Goal: Book appointment/travel/reservation

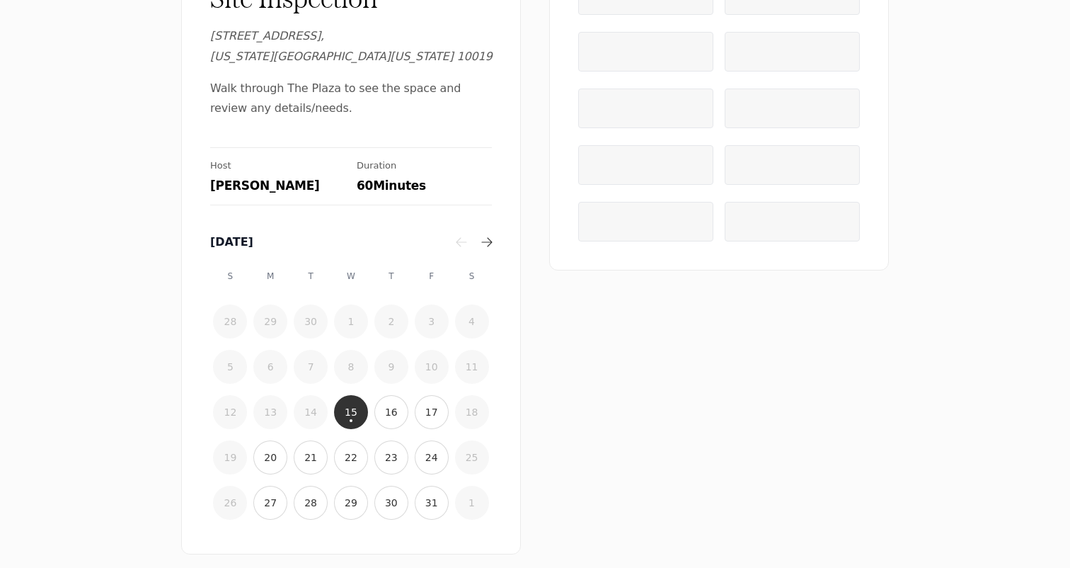
scroll to position [179, 0]
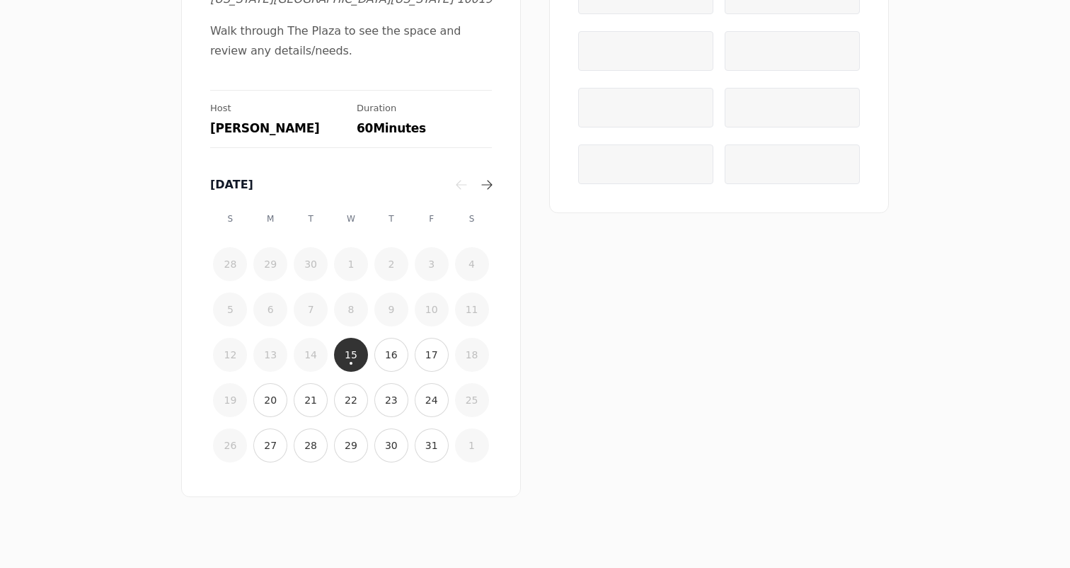
click at [421, 338] on button "17" at bounding box center [432, 355] width 34 height 34
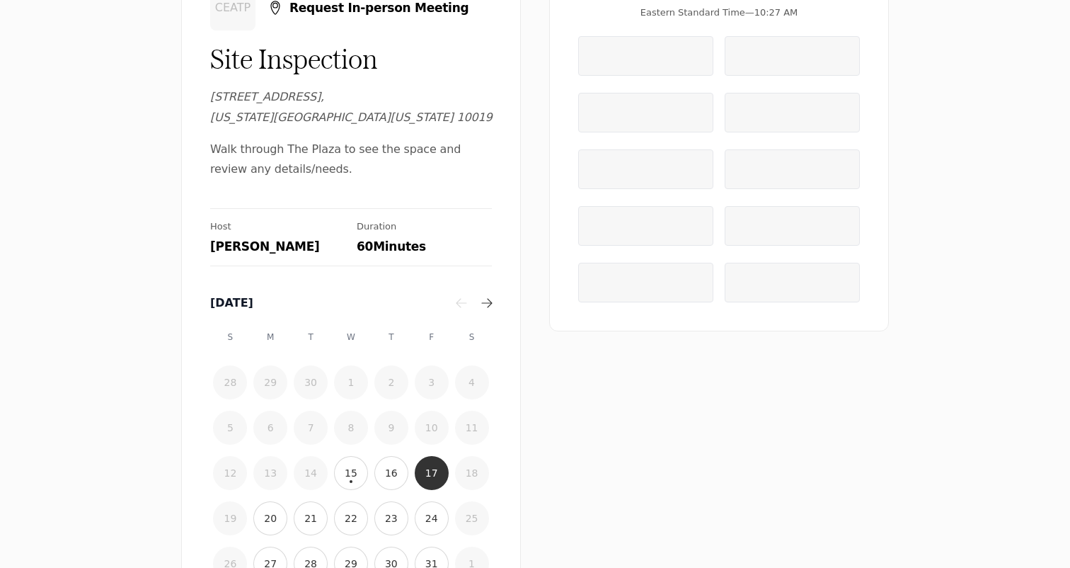
scroll to position [88, 0]
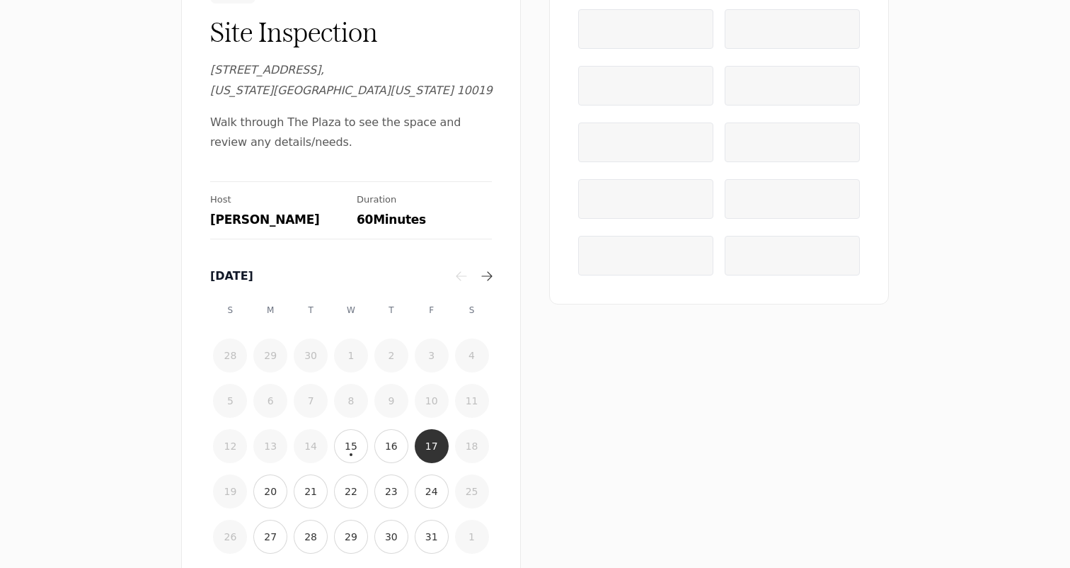
click at [387, 432] on button "16" at bounding box center [391, 446] width 34 height 34
click at [282, 478] on button "20" at bounding box center [270, 491] width 34 height 34
click at [310, 478] on button "21" at bounding box center [311, 491] width 34 height 34
click at [430, 484] on time "24" at bounding box center [431, 491] width 13 height 14
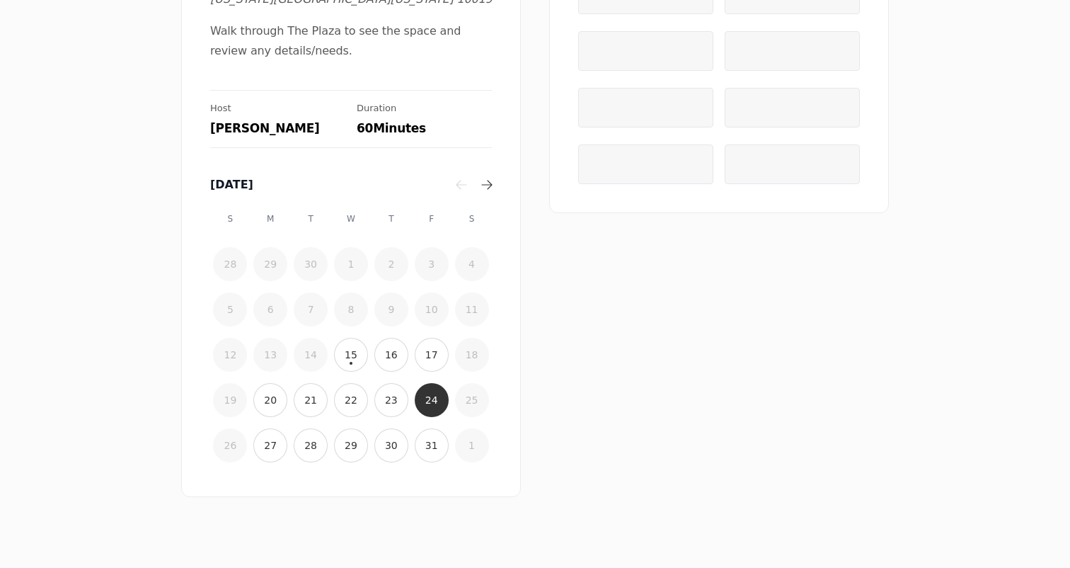
scroll to position [178, 0]
click at [419, 430] on button "31" at bounding box center [432, 447] width 34 height 34
